Goal: Task Accomplishment & Management: Manage account settings

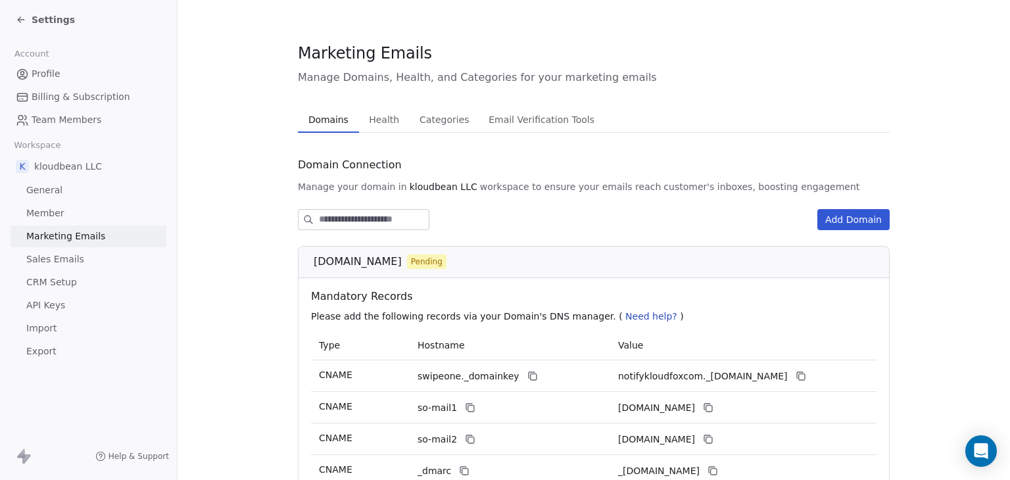
scroll to position [164, 0]
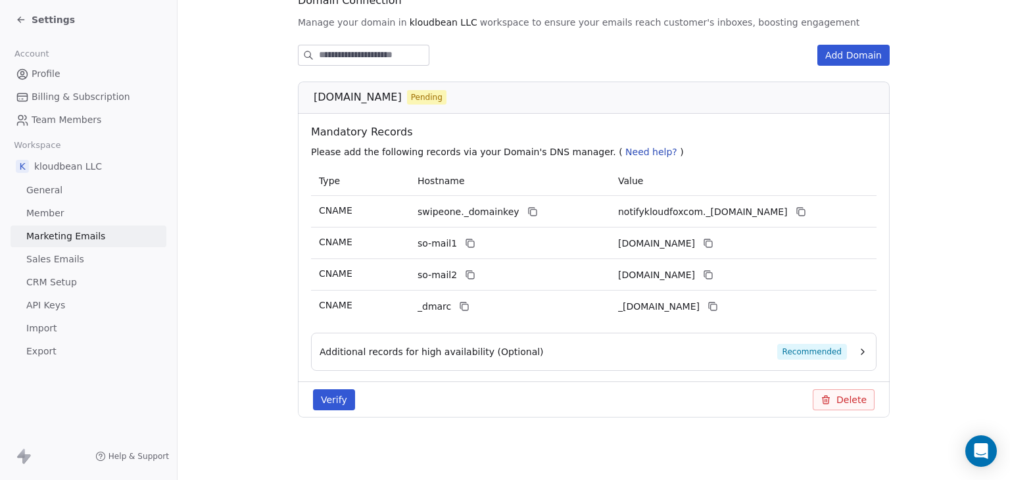
click at [341, 391] on button "Verify" at bounding box center [334, 399] width 42 height 21
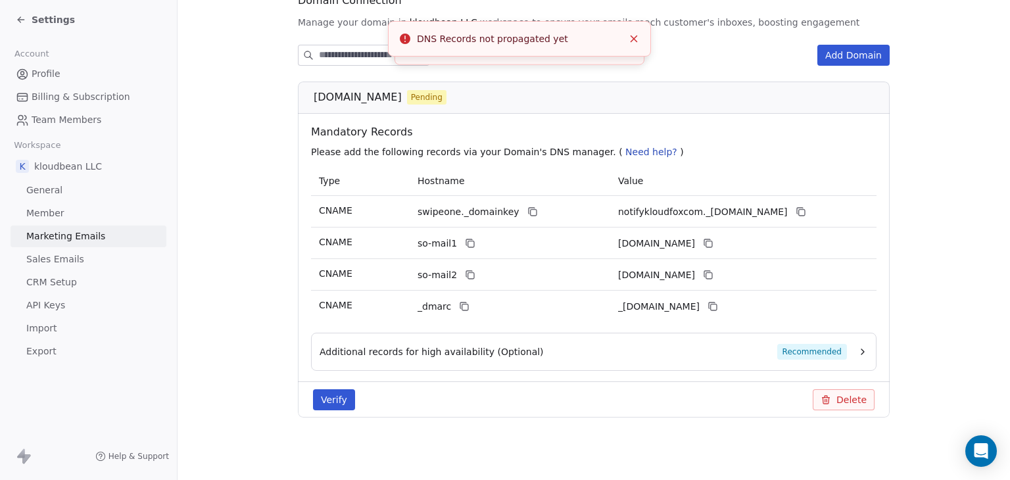
click at [336, 396] on button "Verify" at bounding box center [334, 399] width 42 height 21
click at [982, 437] on body "Settings Account Profile Billing & Subscription Team Members Workspace k kloudb…" at bounding box center [505, 240] width 1010 height 480
click at [982, 437] on section "Marketing Emails Manage Domains, Health, and Categories for your marketing emai…" at bounding box center [594, 158] width 833 height 645
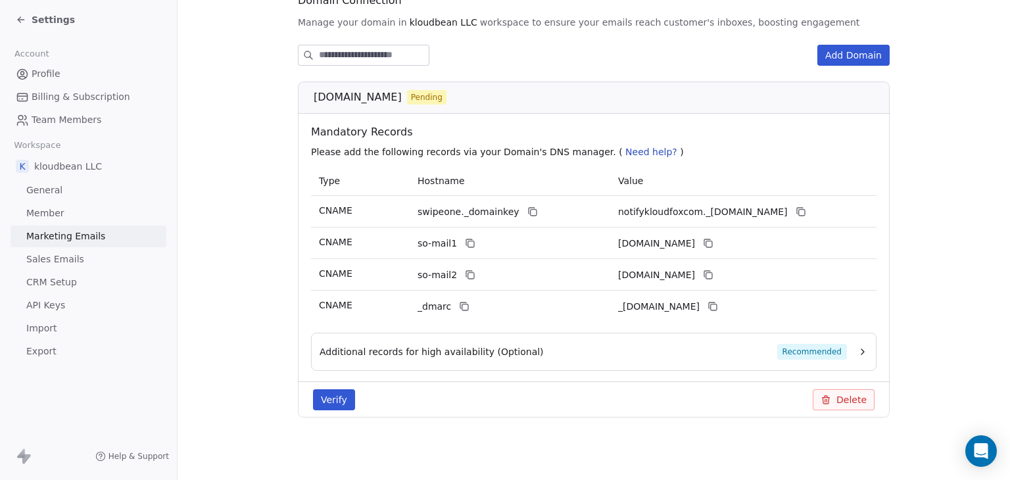
click at [625, 151] on span "Need help?" at bounding box center [651, 152] width 52 height 11
click at [625, 152] on span "Need help?" at bounding box center [651, 152] width 52 height 11
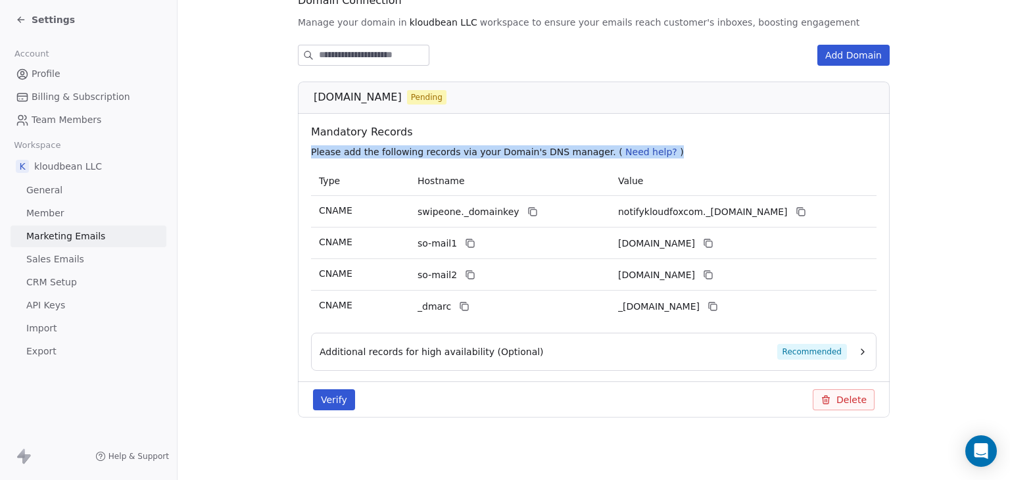
click at [625, 154] on span "Need help?" at bounding box center [651, 152] width 52 height 11
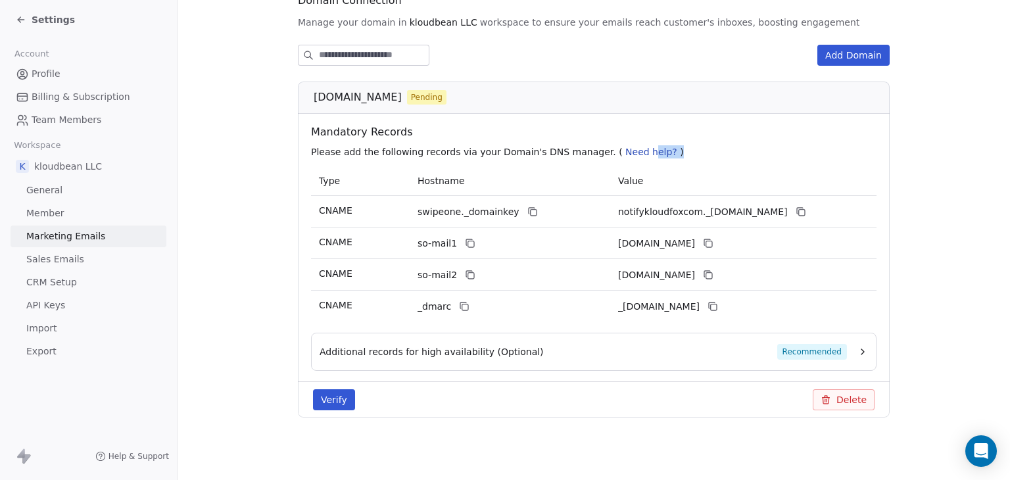
drag, startPoint x: 646, startPoint y: 151, endPoint x: 623, endPoint y: 153, distance: 23.1
click at [623, 153] on p "Please add the following records via your Domain's DNS manager. ( Need help? )" at bounding box center [596, 151] width 571 height 13
click at [625, 153] on span "Need help?" at bounding box center [651, 152] width 52 height 11
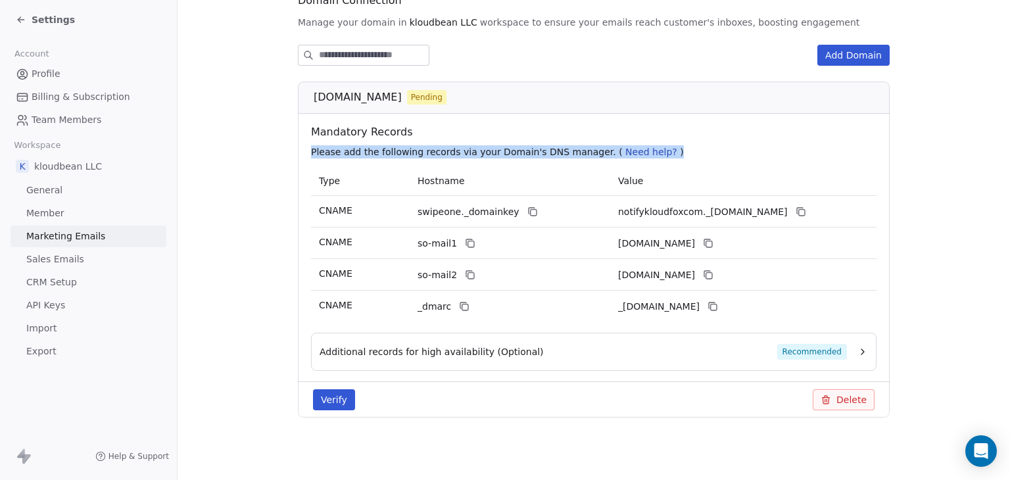
click at [625, 153] on span "Need help?" at bounding box center [651, 152] width 52 height 11
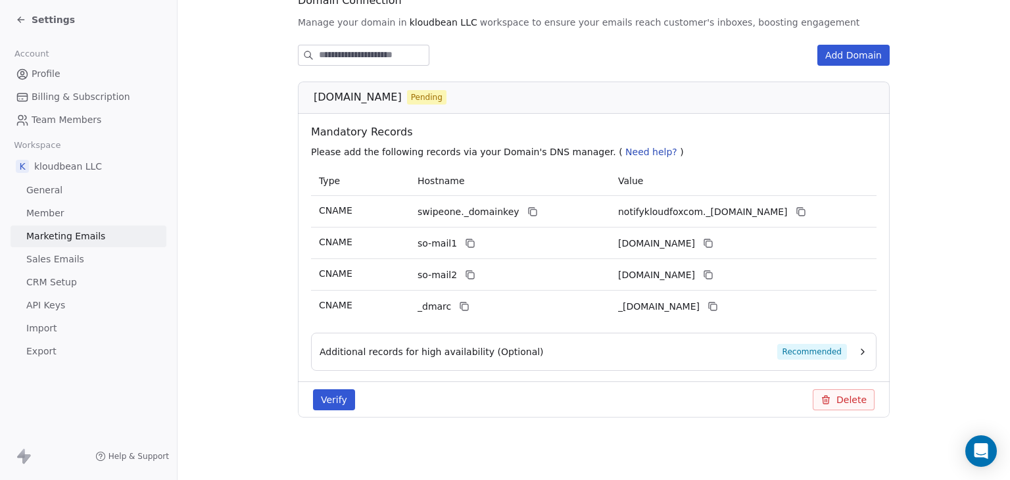
click at [631, 176] on span "Value" at bounding box center [630, 181] width 25 height 11
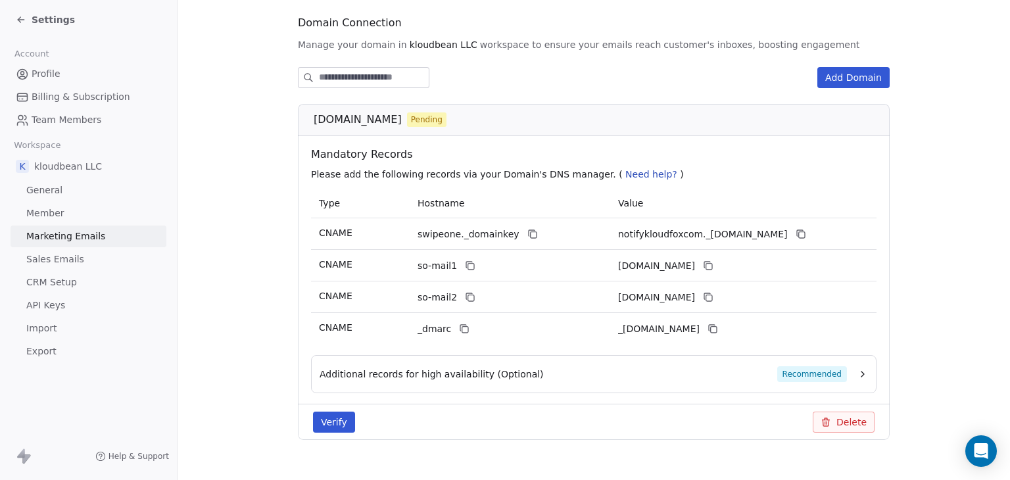
scroll to position [99, 0]
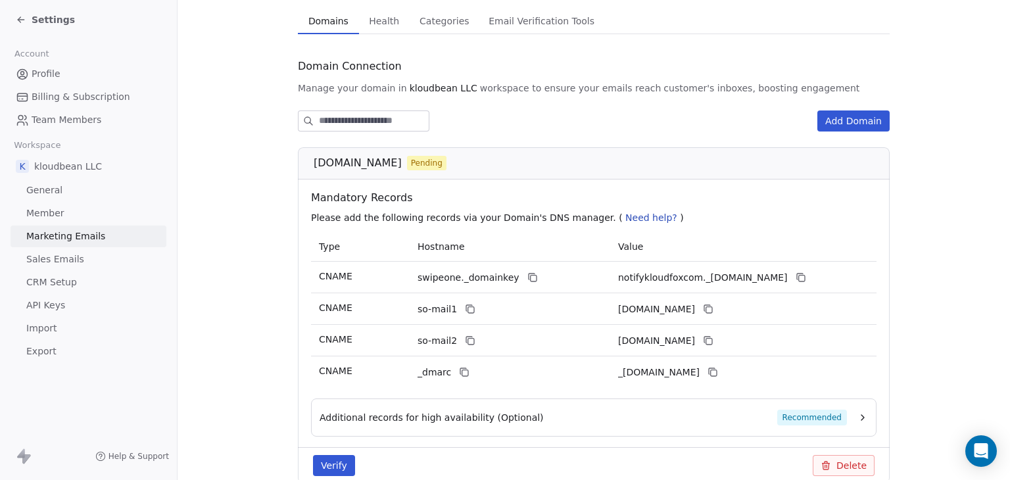
click at [905, 206] on section "Marketing Emails Manage Domains, Health, and Categories for your marketing emai…" at bounding box center [594, 223] width 833 height 645
click at [971, 448] on div "Open Intercom Messenger" at bounding box center [981, 451] width 35 height 35
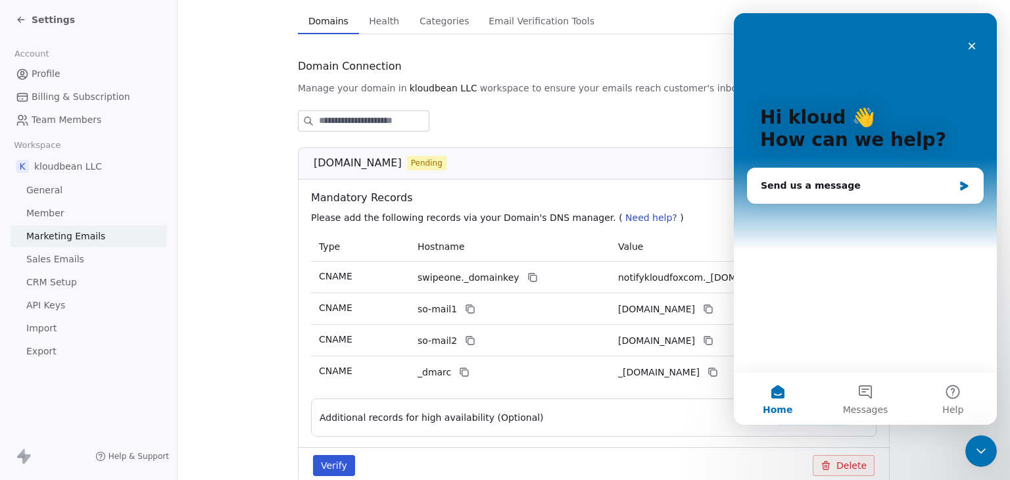
scroll to position [0, 0]
click at [873, 195] on div "Send us a message" at bounding box center [865, 185] width 235 height 35
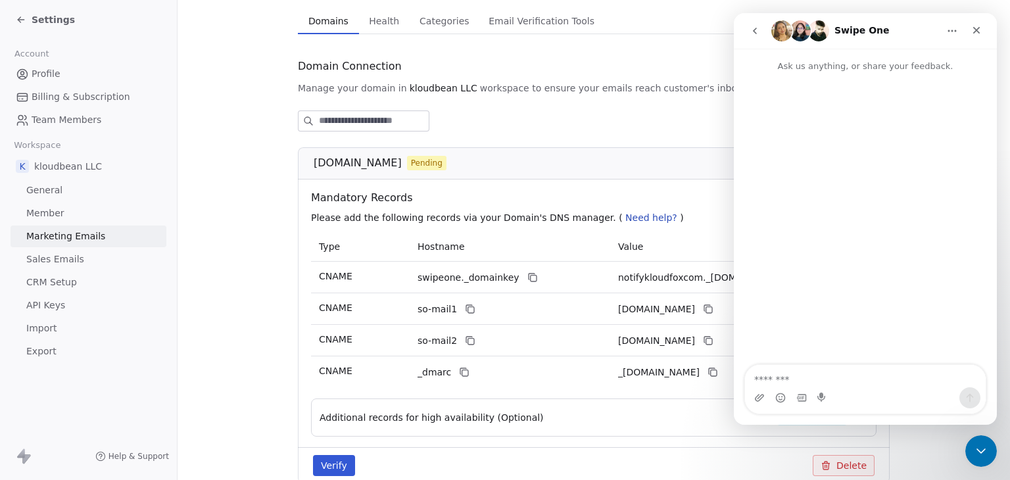
click at [829, 372] on textarea "Message…" at bounding box center [865, 376] width 241 height 22
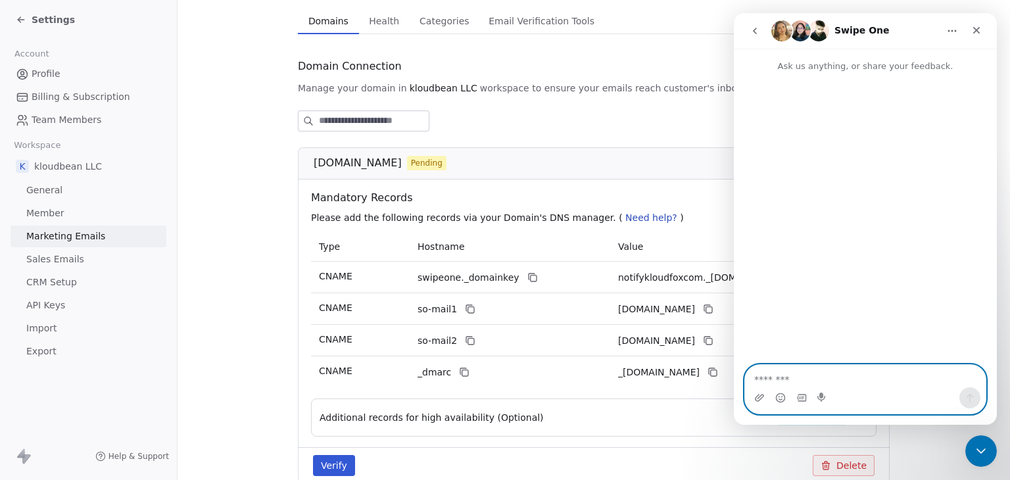
click at [871, 385] on textarea "Message…" at bounding box center [865, 376] width 241 height 22
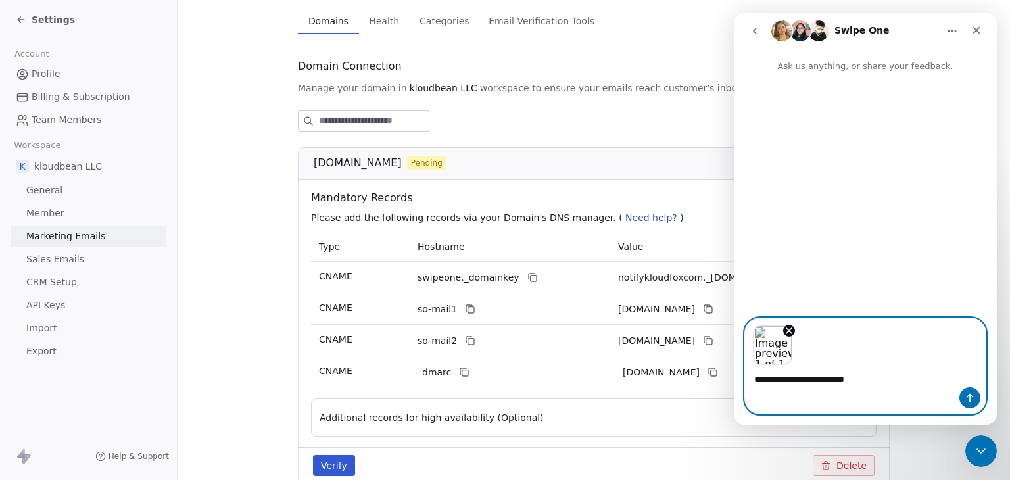
type textarea "**********"
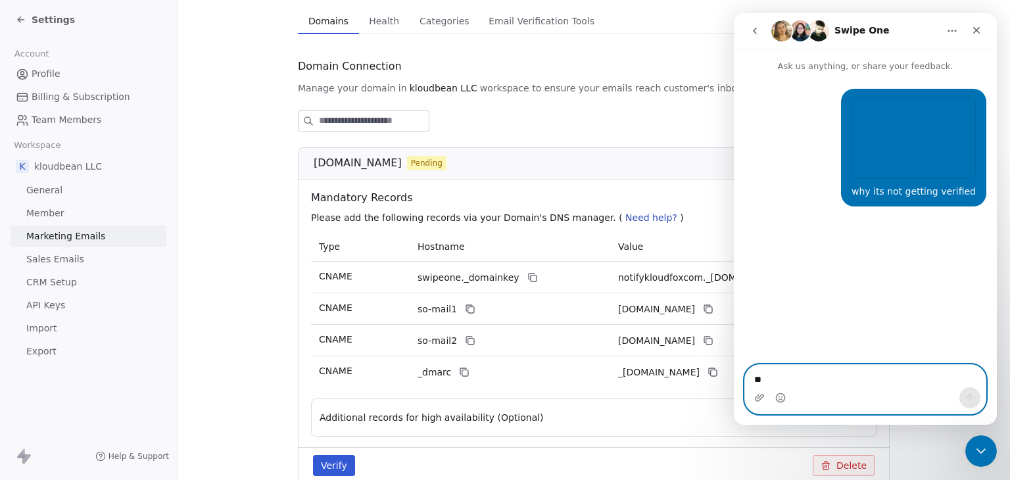
type textarea "*"
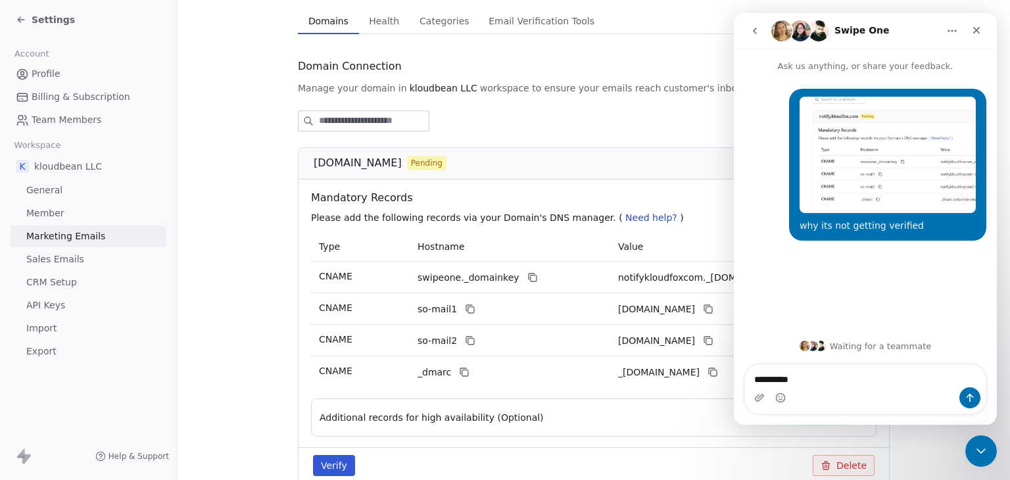
type textarea "**********"
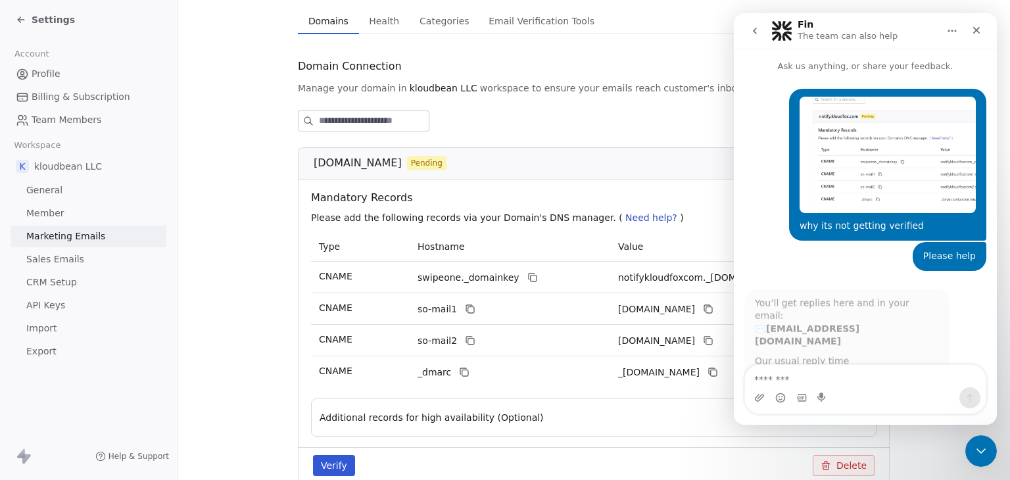
scroll to position [18, 0]
